Goal: Transaction & Acquisition: Purchase product/service

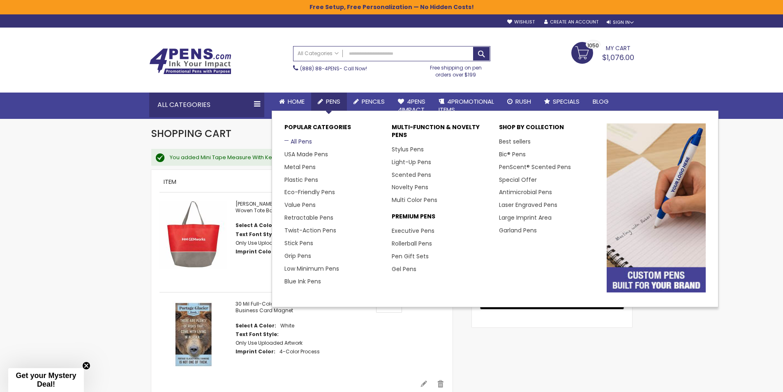
click at [303, 142] on link "All Pens" at bounding box center [298, 141] width 28 height 8
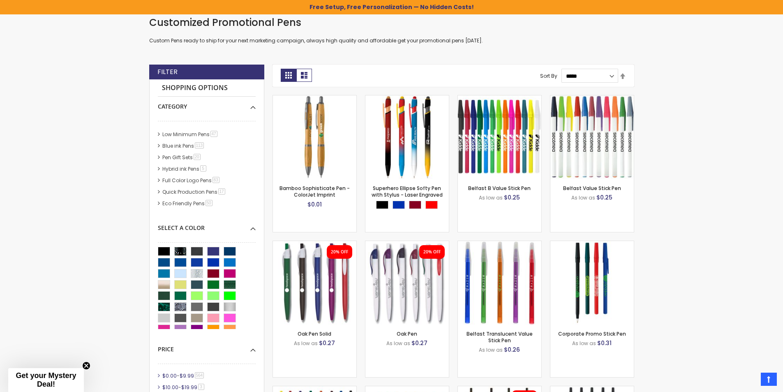
scroll to position [186, 0]
click at [199, 177] on link "Full Color Logo Pens 83 item" at bounding box center [191, 176] width 62 height 7
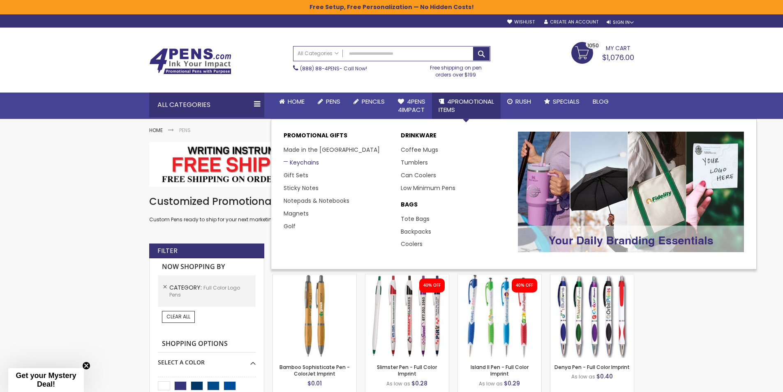
click at [303, 164] on link "Keychains" at bounding box center [301, 162] width 35 height 8
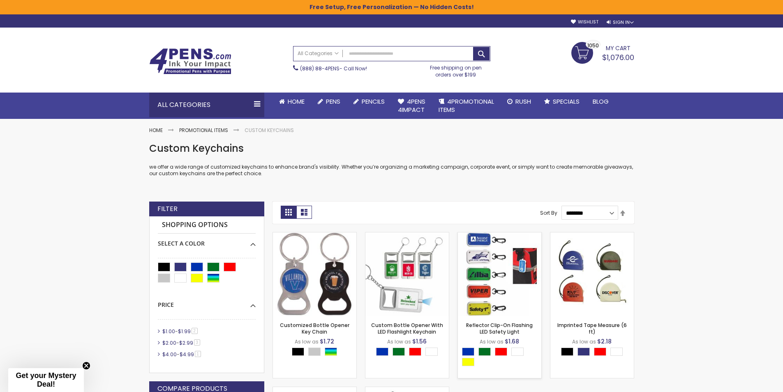
scroll to position [164, 0]
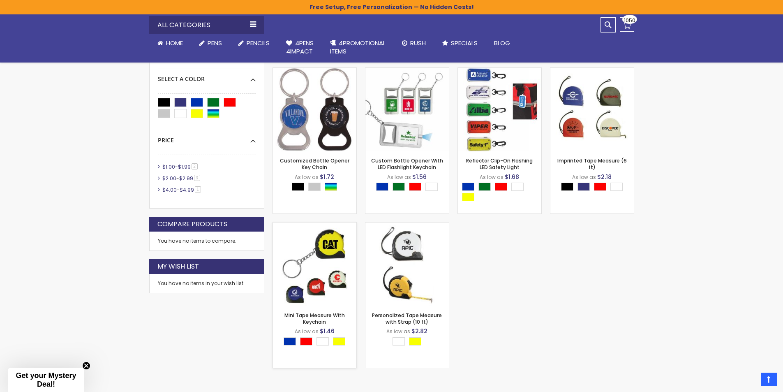
click at [331, 245] on img at bounding box center [314, 263] width 83 height 83
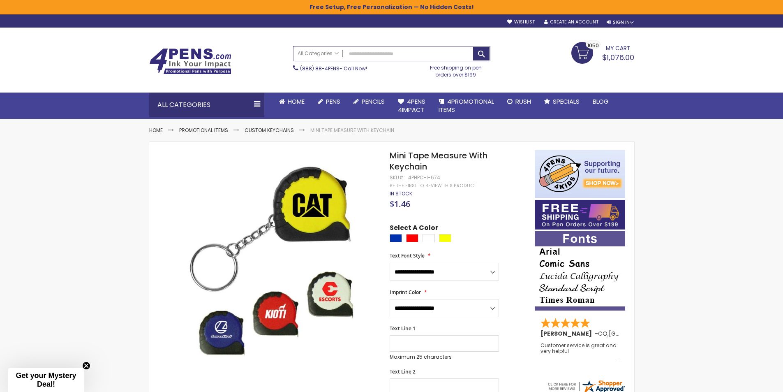
click at [361, 52] on input "Search" at bounding box center [391, 53] width 196 height 14
type input "***"
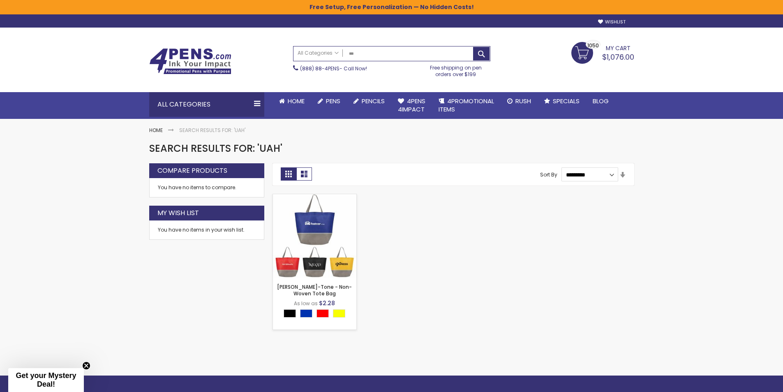
click at [316, 226] on img at bounding box center [314, 235] width 83 height 83
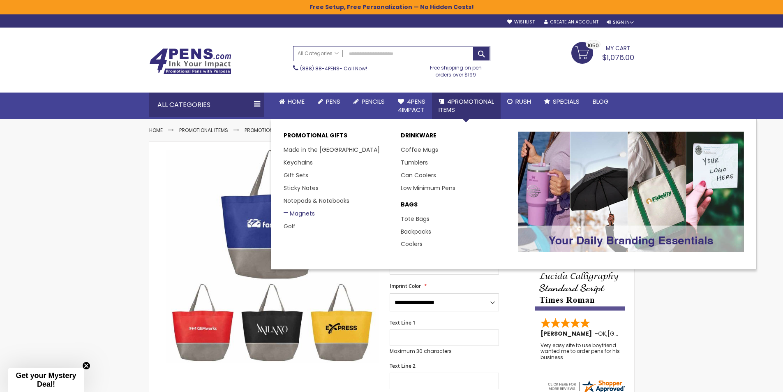
click at [295, 212] on link "Magnets" at bounding box center [299, 213] width 31 height 8
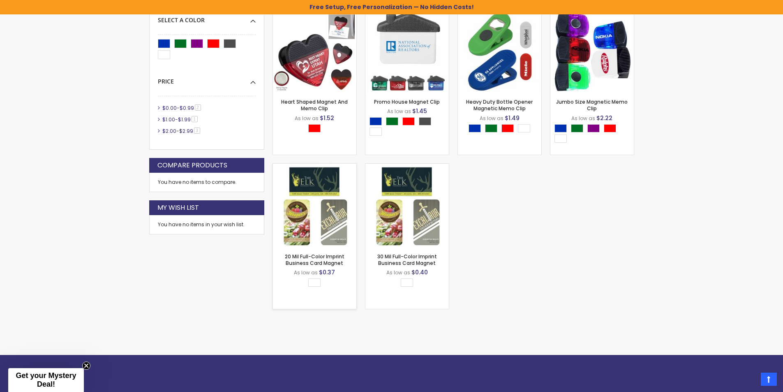
scroll to position [220, 0]
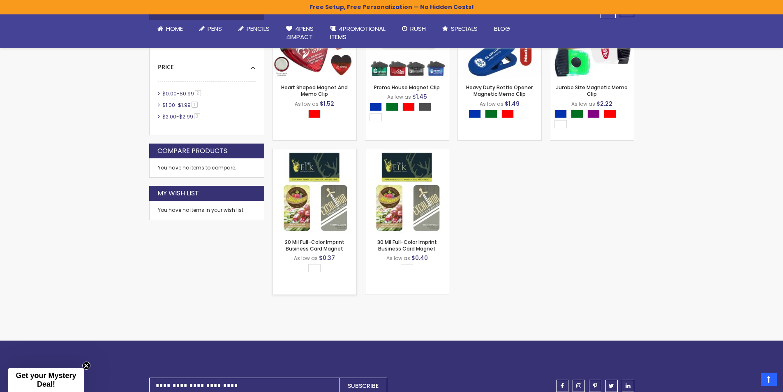
click at [308, 187] on img at bounding box center [314, 190] width 83 height 83
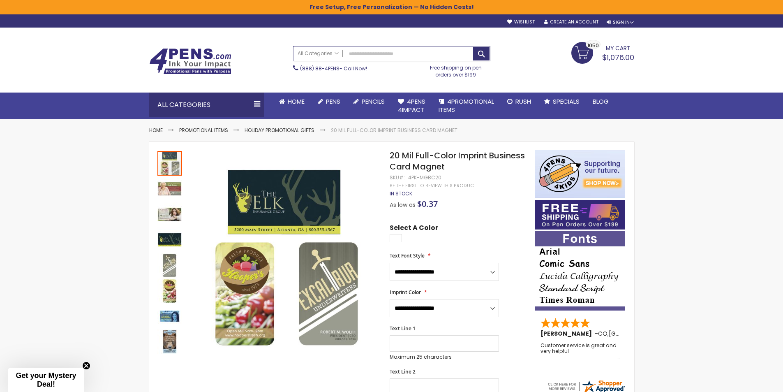
click at [358, 56] on input "Search" at bounding box center [391, 53] width 196 height 14
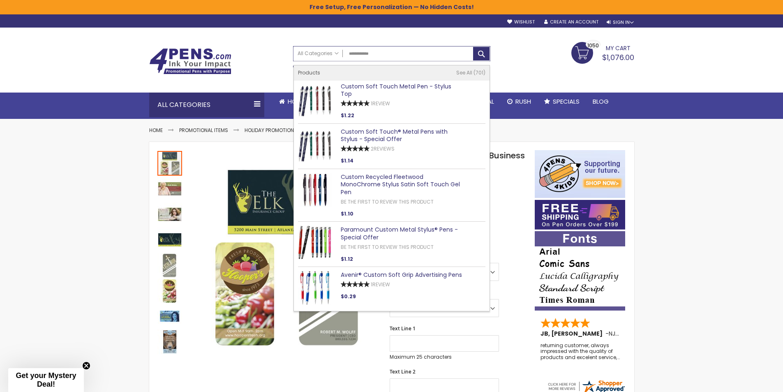
type input "**********"
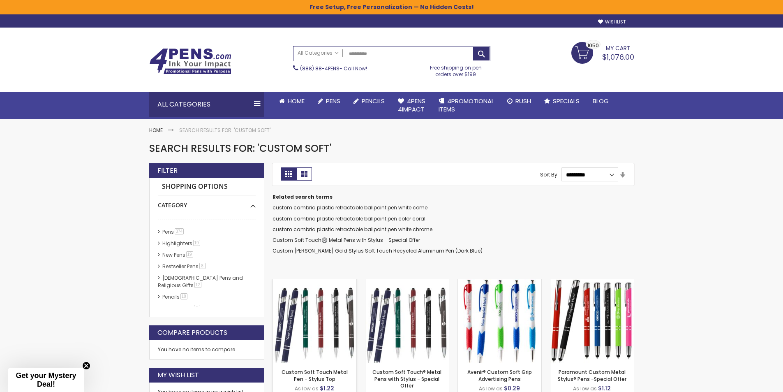
click at [336, 332] on img at bounding box center [314, 320] width 83 height 83
